Goal: Information Seeking & Learning: Find specific fact

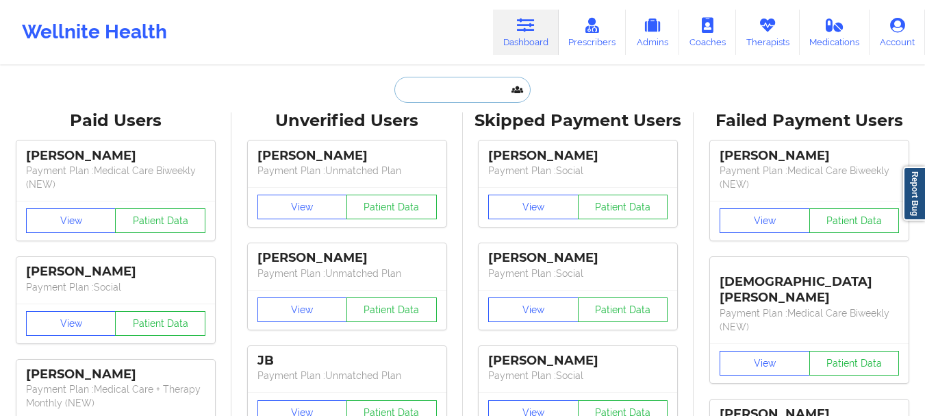
click at [467, 90] on input "text" at bounding box center [462, 90] width 136 height 26
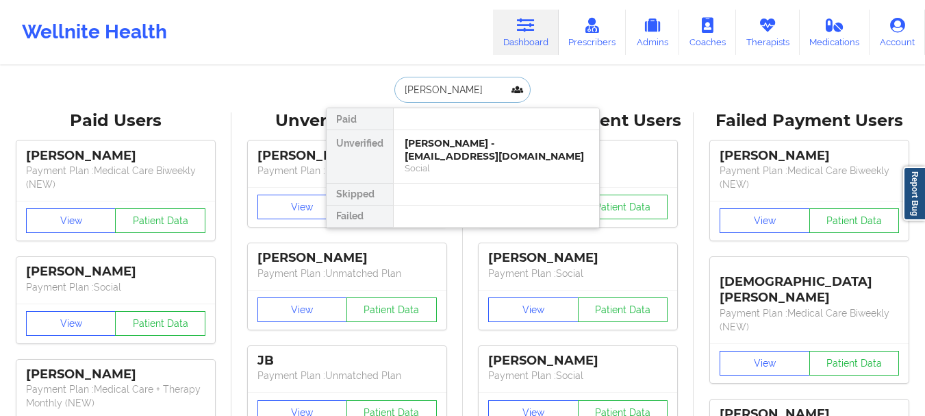
type input "[PERSON_NAME]"
click at [454, 153] on div "[PERSON_NAME] - [EMAIL_ADDRESS][DOMAIN_NAME]" at bounding box center [496, 149] width 183 height 25
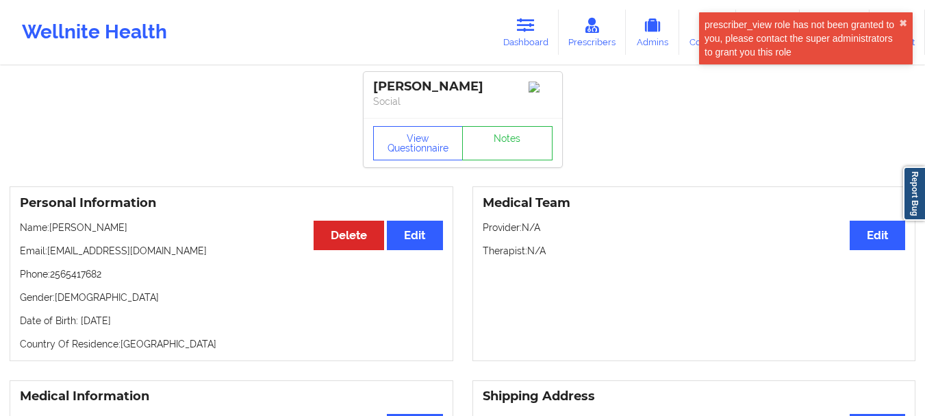
click at [153, 249] on div "Personal Information Edit Delete Name: [PERSON_NAME] Email: [EMAIL_ADDRESS][DOM…" at bounding box center [232, 273] width 444 height 175
drag, startPoint x: 163, startPoint y: 258, endPoint x: 50, endPoint y: 254, distance: 113.0
click at [50, 254] on p "Email: [EMAIL_ADDRESS][DOMAIN_NAME]" at bounding box center [231, 251] width 423 height 14
copy p "[EMAIL_ADDRESS][DOMAIN_NAME]"
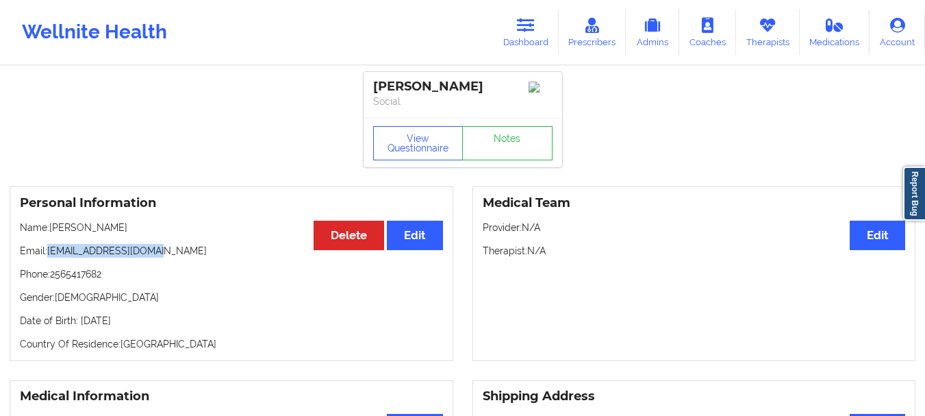
copy p "[EMAIL_ADDRESS][DOMAIN_NAME]"
drag, startPoint x: 162, startPoint y: 254, endPoint x: 50, endPoint y: 255, distance: 111.6
click at [50, 255] on p "Email: [EMAIL_ADDRESS][DOMAIN_NAME]" at bounding box center [231, 251] width 423 height 14
copy p "[EMAIL_ADDRESS][DOMAIN_NAME]"
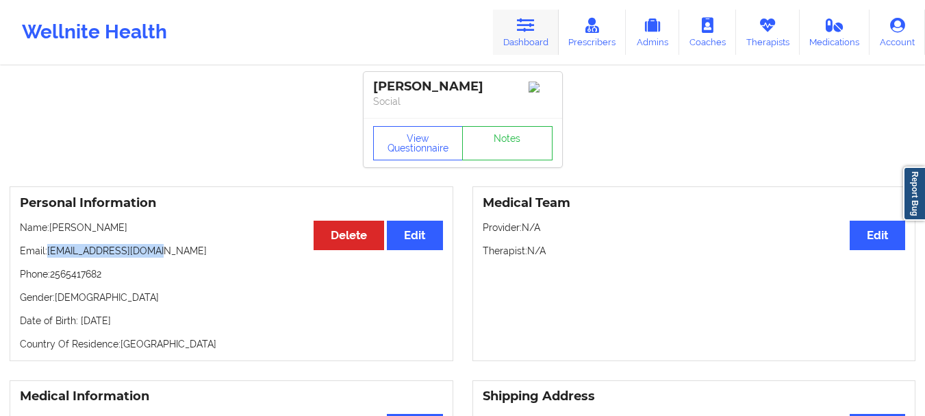
click at [528, 49] on link "Dashboard" at bounding box center [526, 32] width 66 height 45
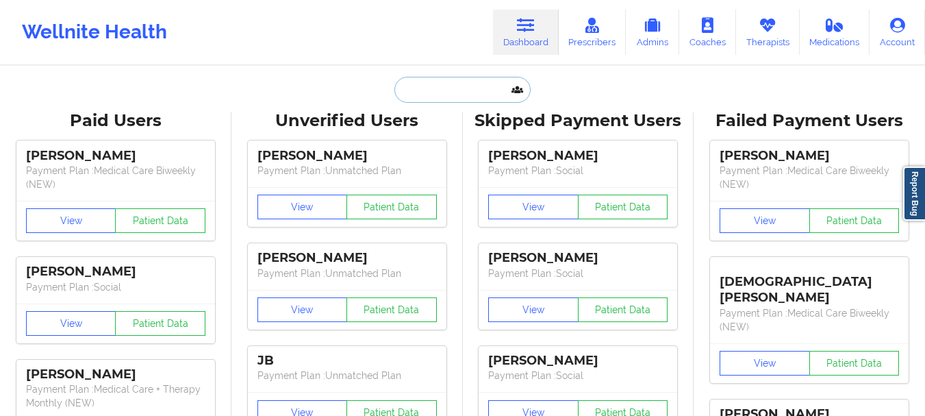
click at [482, 100] on input "text" at bounding box center [462, 90] width 136 height 26
paste input "[EMAIL_ADDRESS][DOMAIN_NAME]"
type input "[EMAIL_ADDRESS][DOMAIN_NAME]"
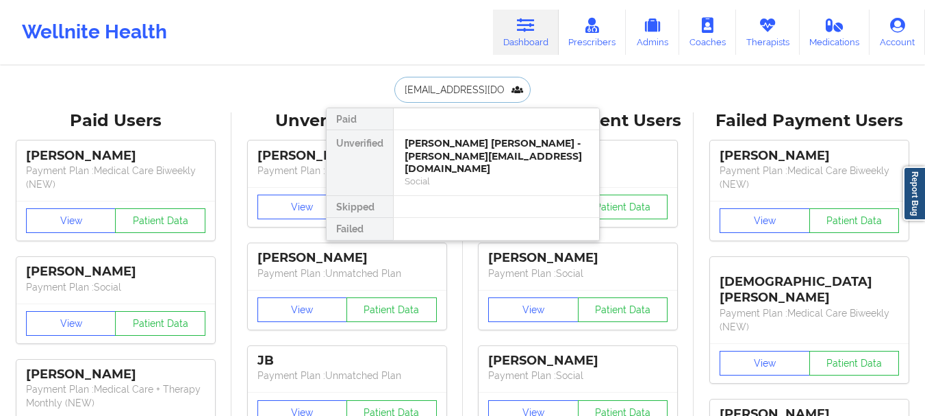
click at [511, 144] on div "[PERSON_NAME] [PERSON_NAME] - [PERSON_NAME][EMAIL_ADDRESS][DOMAIN_NAME]" at bounding box center [496, 156] width 183 height 38
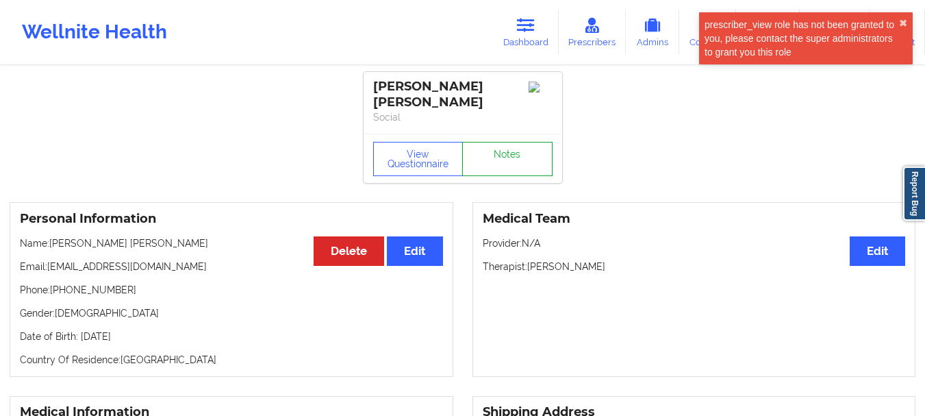
click at [524, 142] on link "Notes" at bounding box center [507, 159] width 90 height 34
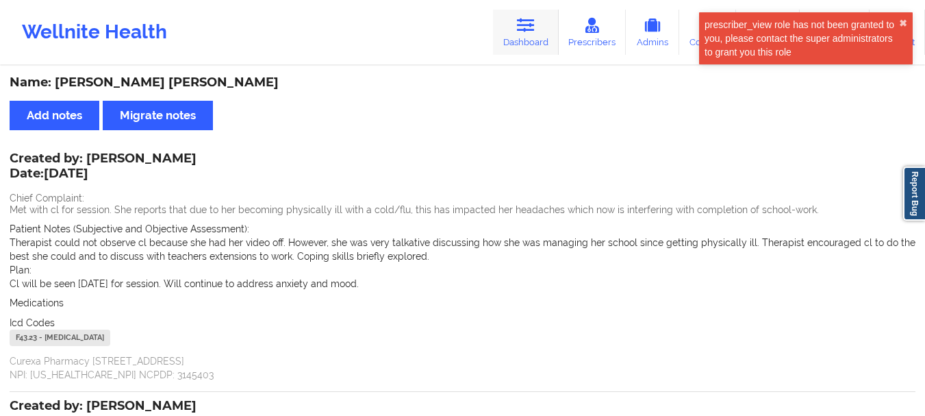
click at [524, 40] on link "Dashboard" at bounding box center [526, 32] width 66 height 45
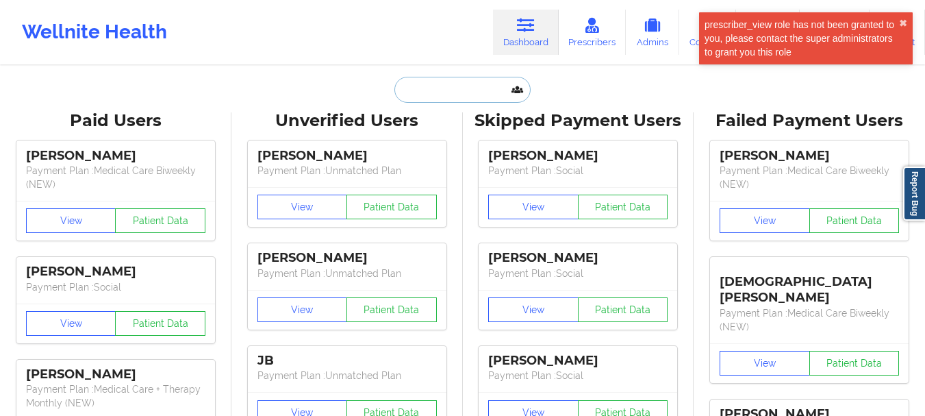
click at [489, 97] on input "text" at bounding box center [462, 90] width 136 height 26
paste input "[PERSON_NAME][EMAIL_ADDRESS][PERSON_NAME][DOMAIN_NAME]"
type input "[PERSON_NAME][EMAIL_ADDRESS][PERSON_NAME][DOMAIN_NAME]"
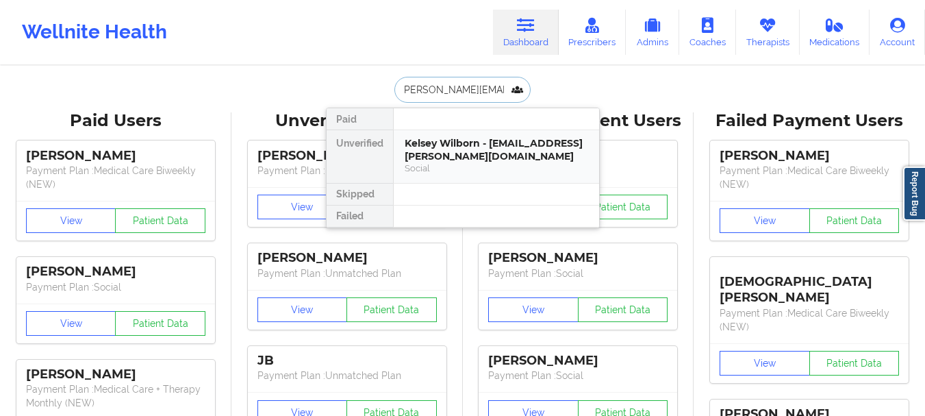
click at [550, 150] on div "Kelsey Wilborn - [EMAIL_ADDRESS][PERSON_NAME][DOMAIN_NAME]" at bounding box center [496, 149] width 183 height 25
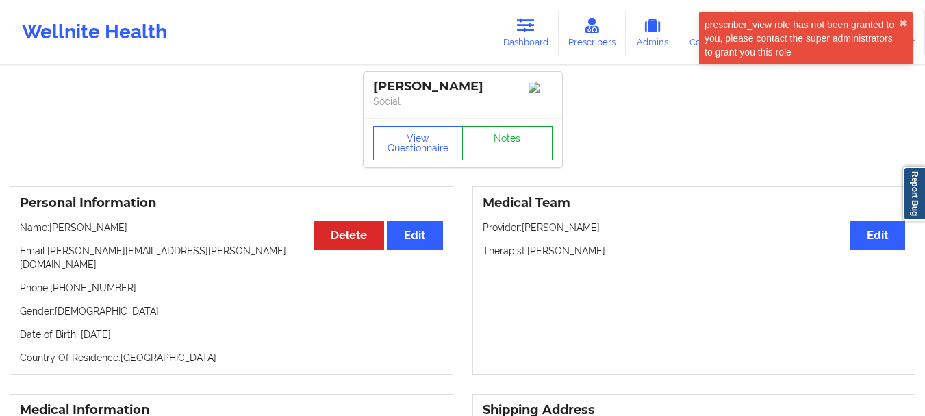
click at [498, 142] on link "Notes" at bounding box center [507, 143] width 90 height 34
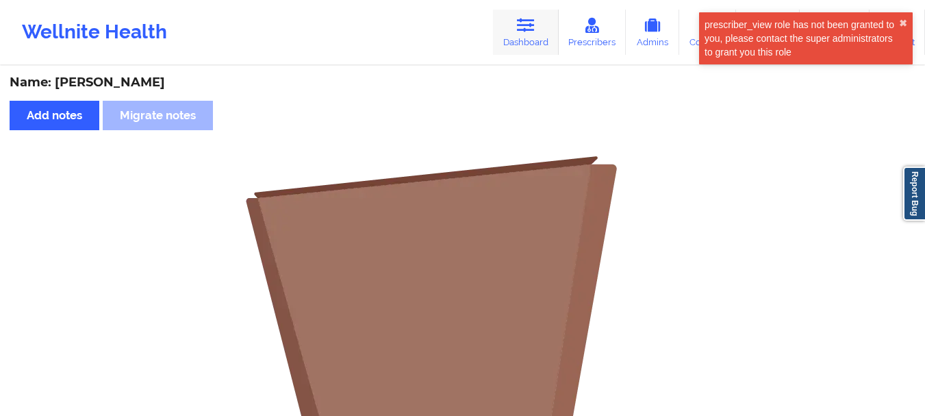
click at [526, 37] on link "Dashboard" at bounding box center [526, 32] width 66 height 45
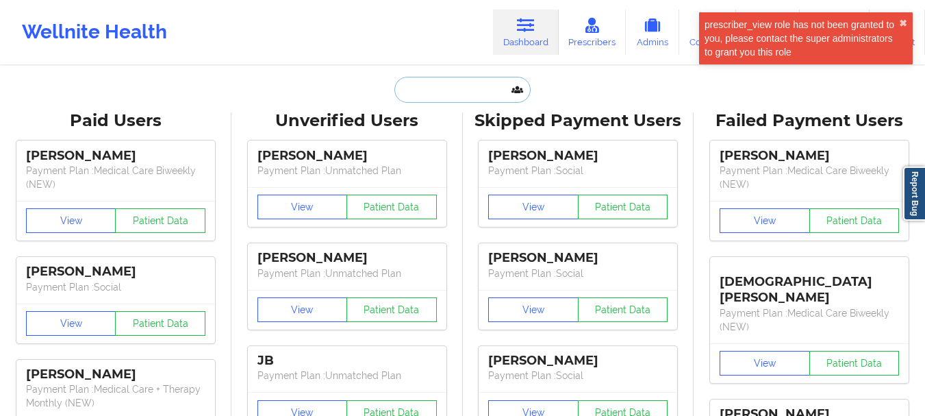
click at [527, 100] on input "text" at bounding box center [462, 90] width 136 height 26
click at [498, 92] on input "text" at bounding box center [462, 90] width 136 height 26
paste input "[EMAIL_ADDRESS][DOMAIN_NAME]"
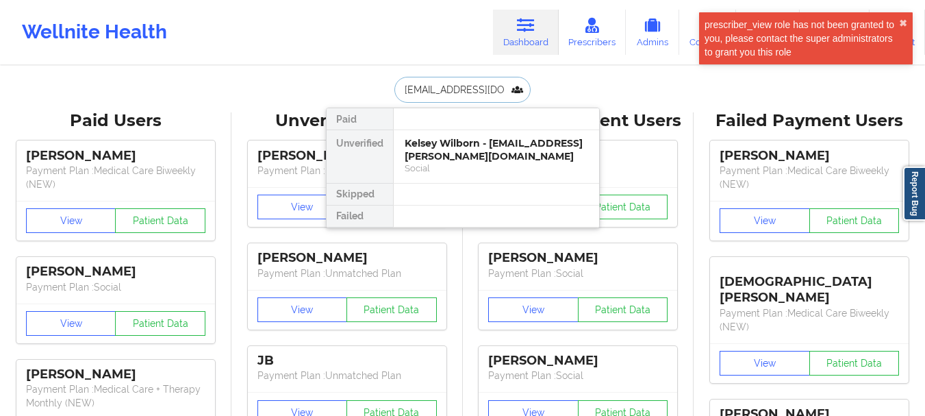
type input "[EMAIL_ADDRESS][DOMAIN_NAME]"
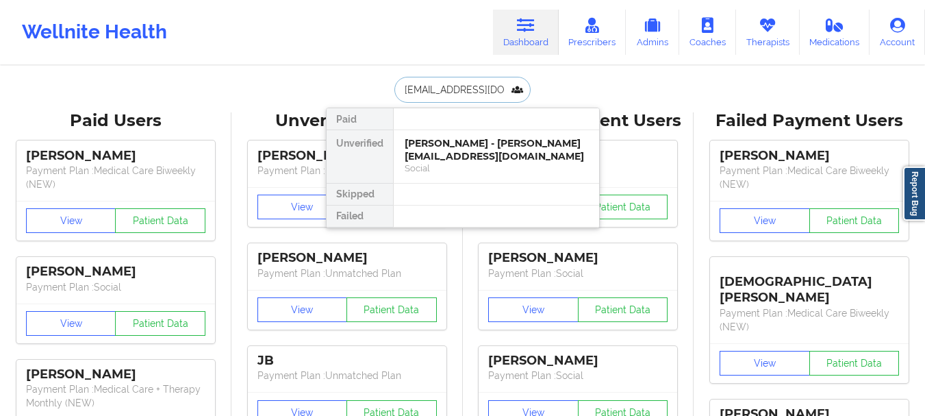
click at [495, 168] on div "[PERSON_NAME] - [PERSON_NAME][EMAIL_ADDRESS][DOMAIN_NAME] Social" at bounding box center [496, 156] width 205 height 53
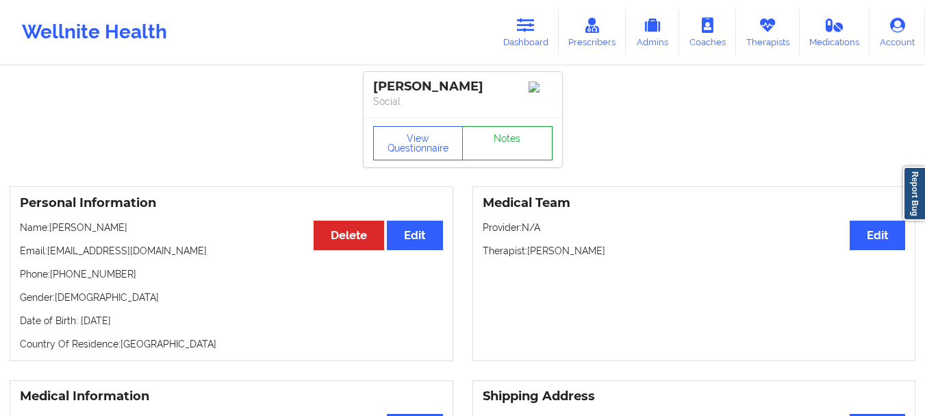
click at [493, 146] on link "Notes" at bounding box center [507, 143] width 90 height 34
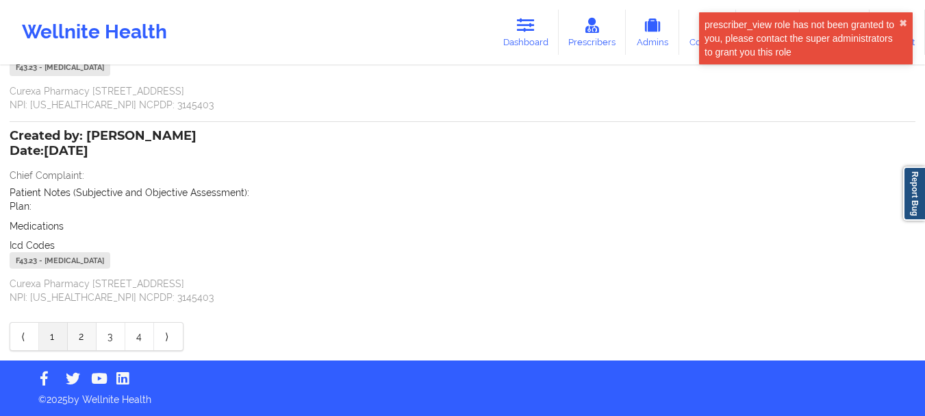
click at [82, 339] on link "2" at bounding box center [82, 335] width 29 height 27
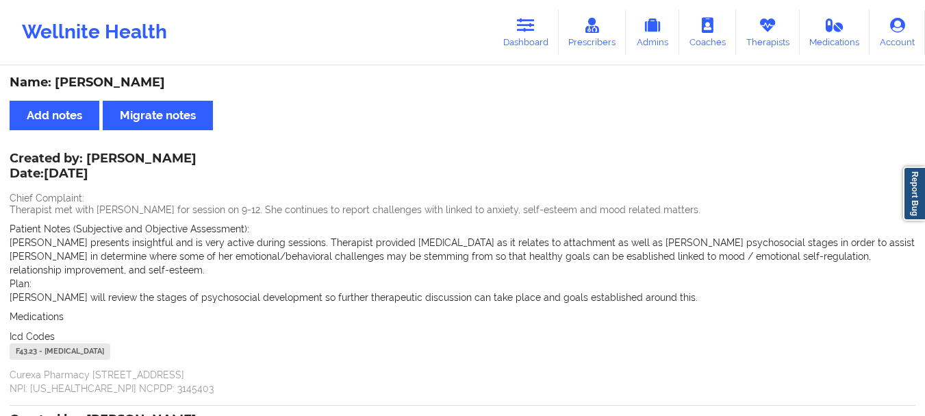
scroll to position [352, 0]
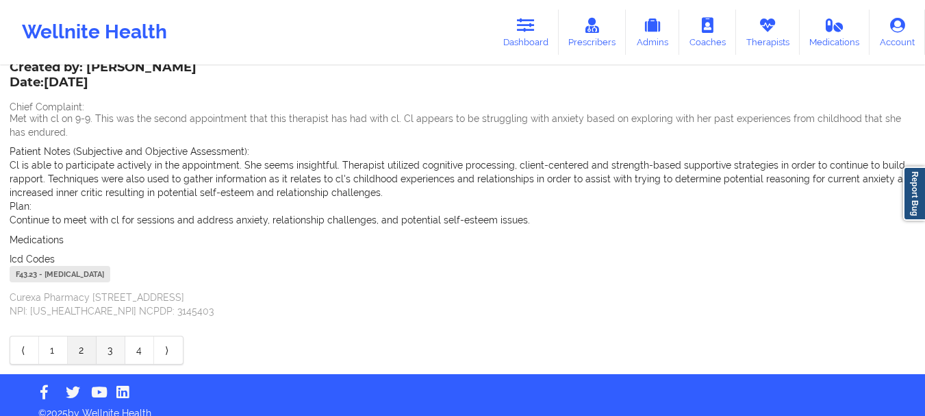
click at [106, 336] on link "3" at bounding box center [111, 349] width 29 height 27
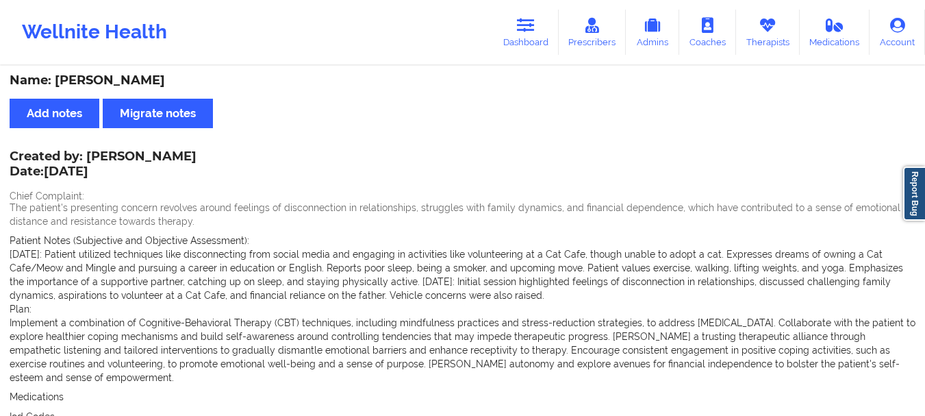
scroll to position [0, 0]
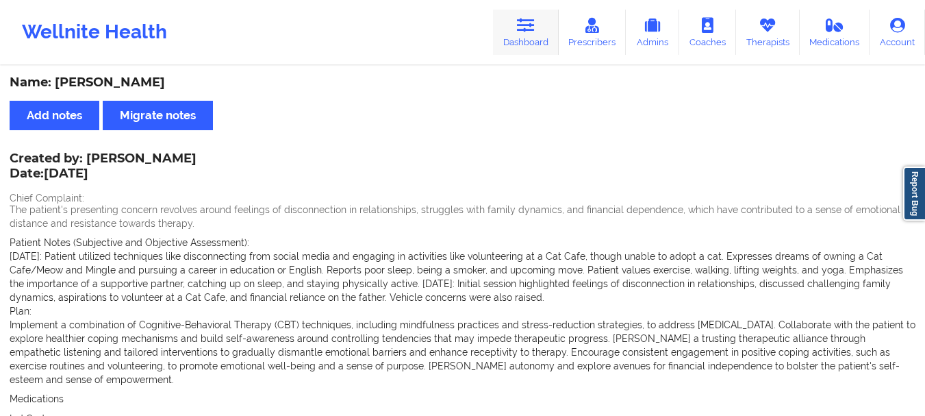
drag, startPoint x: 522, startPoint y: 30, endPoint x: 510, endPoint y: 53, distance: 26.3
click at [523, 30] on icon at bounding box center [526, 25] width 18 height 15
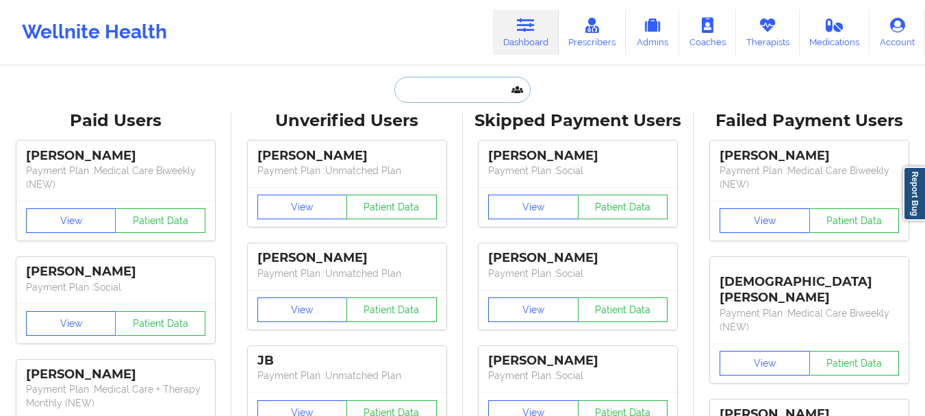
drag, startPoint x: 467, startPoint y: 93, endPoint x: 498, endPoint y: 99, distance: 32.0
click at [466, 93] on input "text" at bounding box center [462, 90] width 136 height 26
paste input "[EMAIL_ADDRESS][DOMAIN_NAME]"
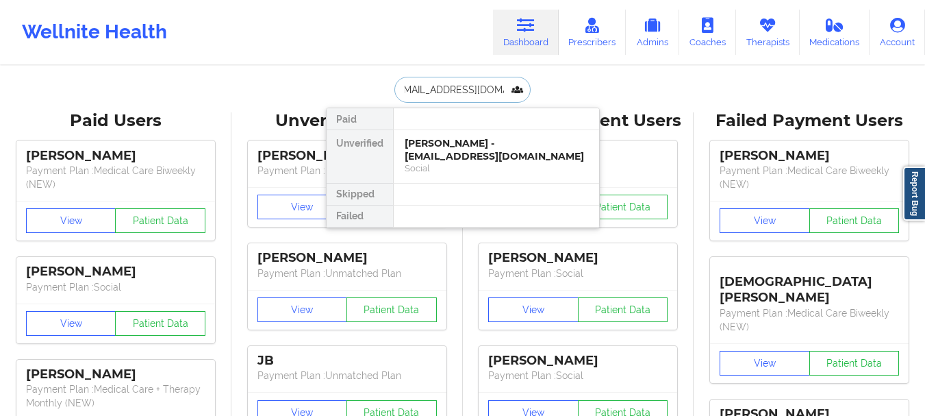
type input "[EMAIL_ADDRESS][DOMAIN_NAME]"
click at [477, 161] on div "[PERSON_NAME] - [EMAIL_ADDRESS][DOMAIN_NAME]" at bounding box center [496, 149] width 183 height 25
